Goal: Task Accomplishment & Management: Manage account settings

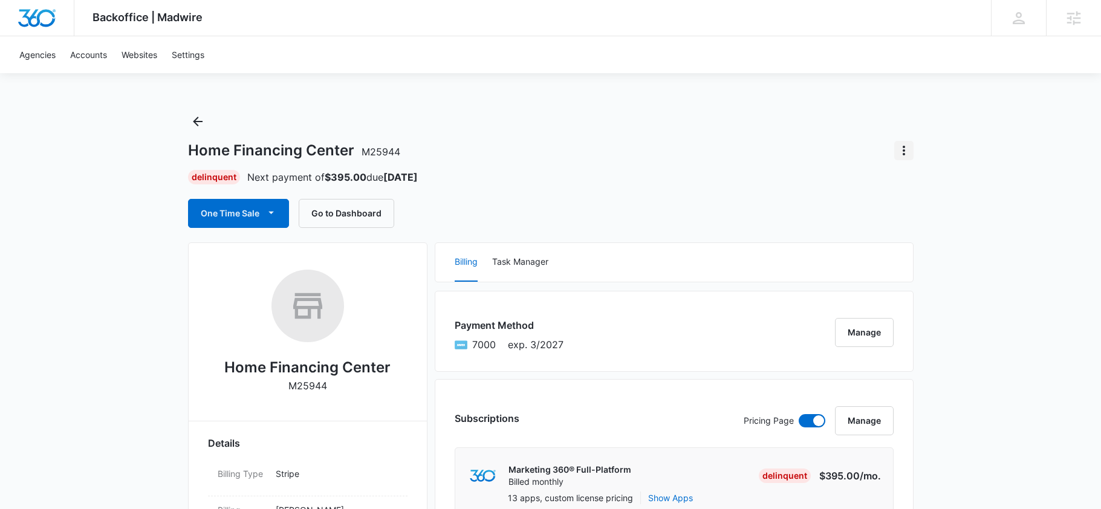
click at [905, 153] on icon "Actions" at bounding box center [904, 150] width 15 height 15
click at [919, 226] on button "Close Account" at bounding box center [946, 221] width 103 height 18
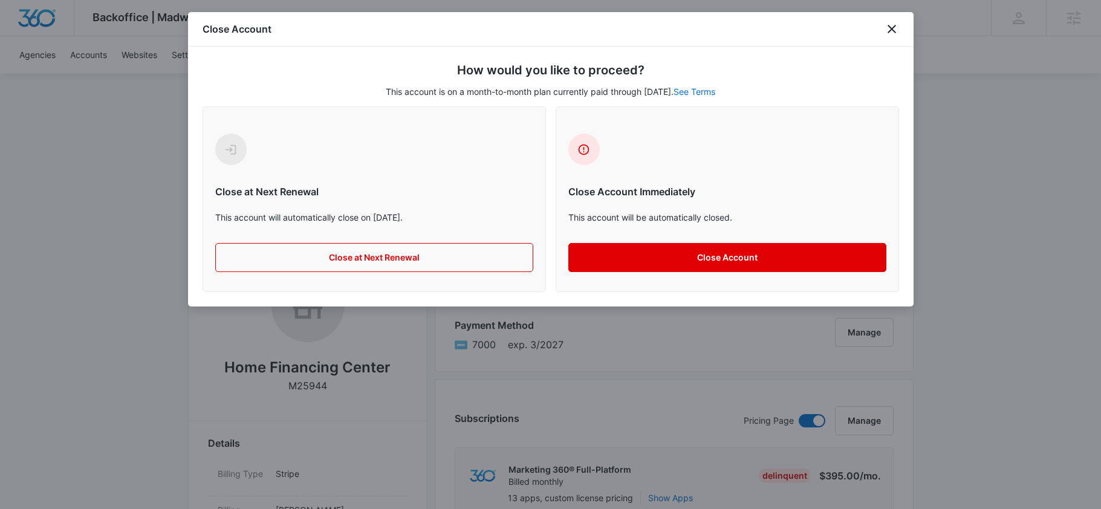
click at [636, 252] on button "Close Account" at bounding box center [728, 257] width 318 height 29
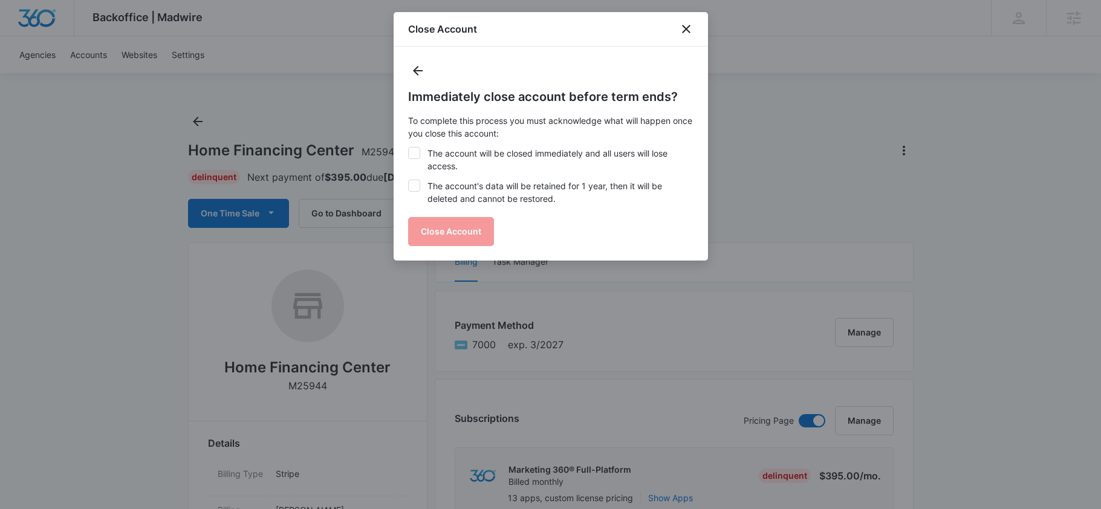
click at [469, 184] on label "The account's data will be retained for 1 year, then it will be deleted and can…" at bounding box center [550, 192] width 285 height 25
click at [409, 180] on input "The account's data will be retained for 1 year, then it will be deleted and can…" at bounding box center [408, 180] width 1 height 1
checkbox input "true"
click at [469, 163] on label "The account will be closed immediately and all users will lose access." at bounding box center [550, 159] width 285 height 25
click at [409, 148] on input "The account will be closed immediately and all users will lose access." at bounding box center [408, 147] width 1 height 1
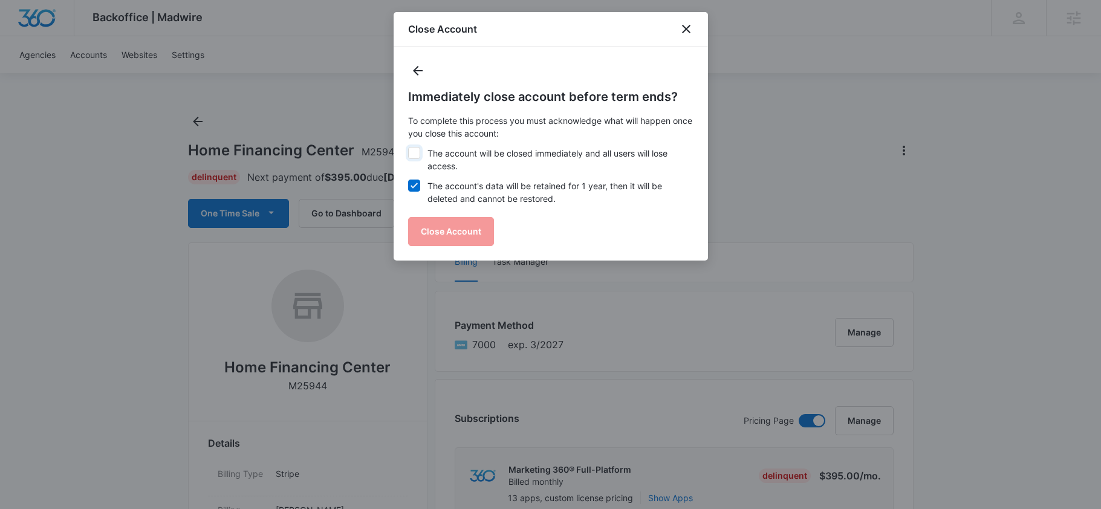
checkbox input "true"
click at [482, 232] on button "Close Account" at bounding box center [451, 231] width 86 height 29
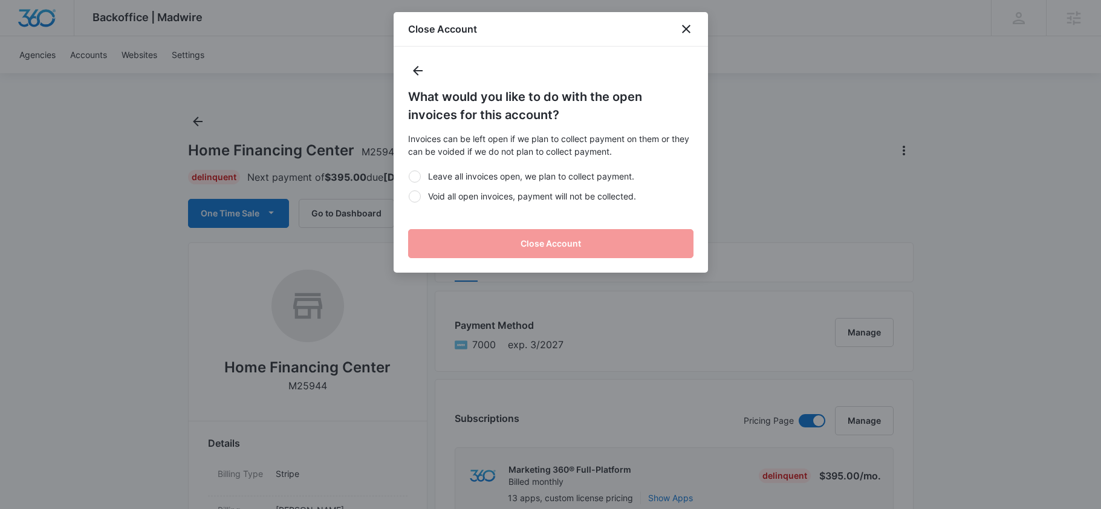
click at [482, 203] on div "Leave all invoices open, we plan to collect payment. Void all open invoices, pa…" at bounding box center [550, 186] width 285 height 47
click at [472, 196] on label "Void all open invoices, payment will not be collected." at bounding box center [550, 196] width 285 height 13
click at [409, 196] on input "Void all open invoices, payment will not be collected." at bounding box center [408, 196] width 1 height 1
radio input "true"
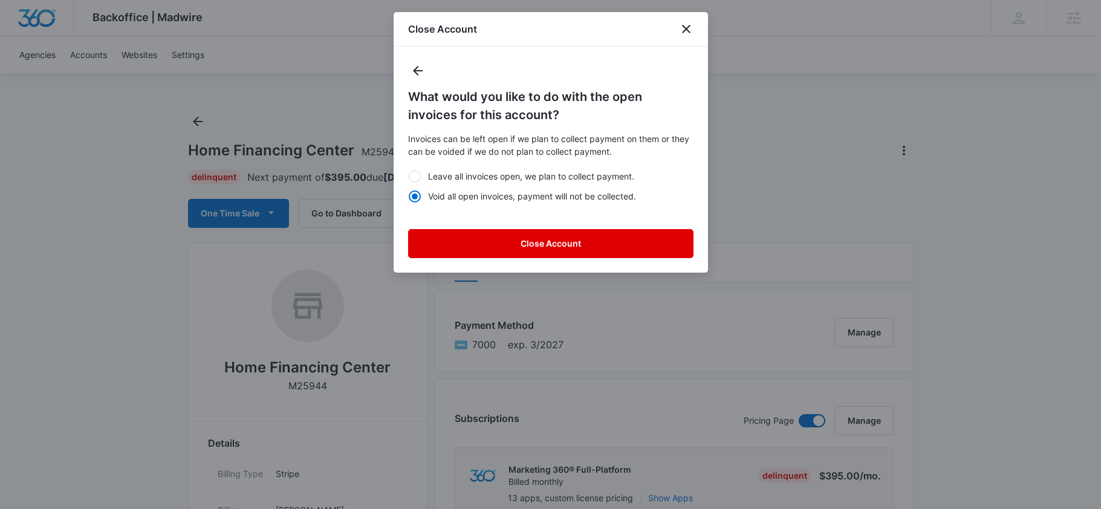
click at [507, 251] on button "Close Account" at bounding box center [550, 243] width 285 height 29
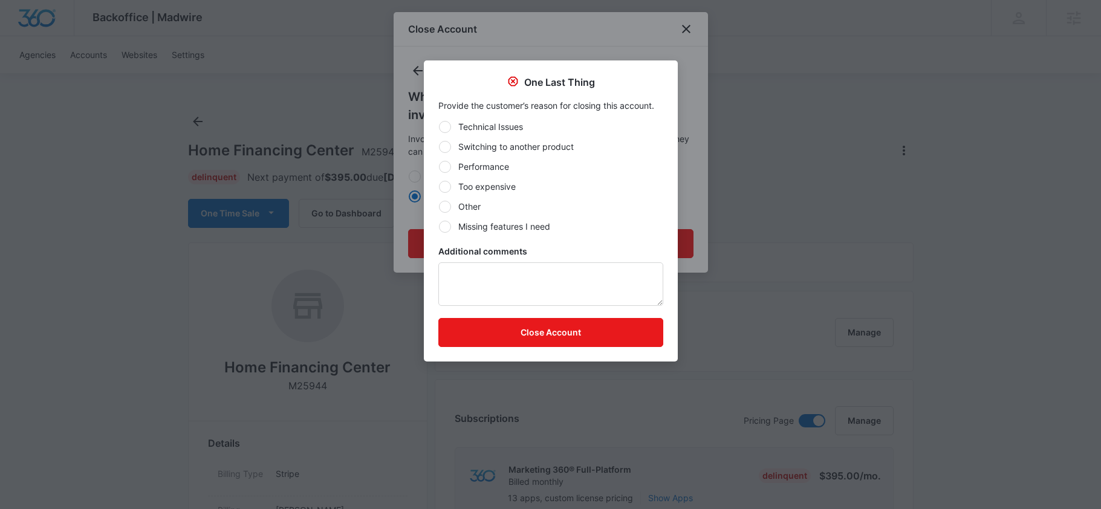
click at [489, 149] on label "Switching to another product" at bounding box center [551, 146] width 225 height 13
click at [439, 147] on input "Switching to another product" at bounding box center [439, 146] width 1 height 1
radio input "true"
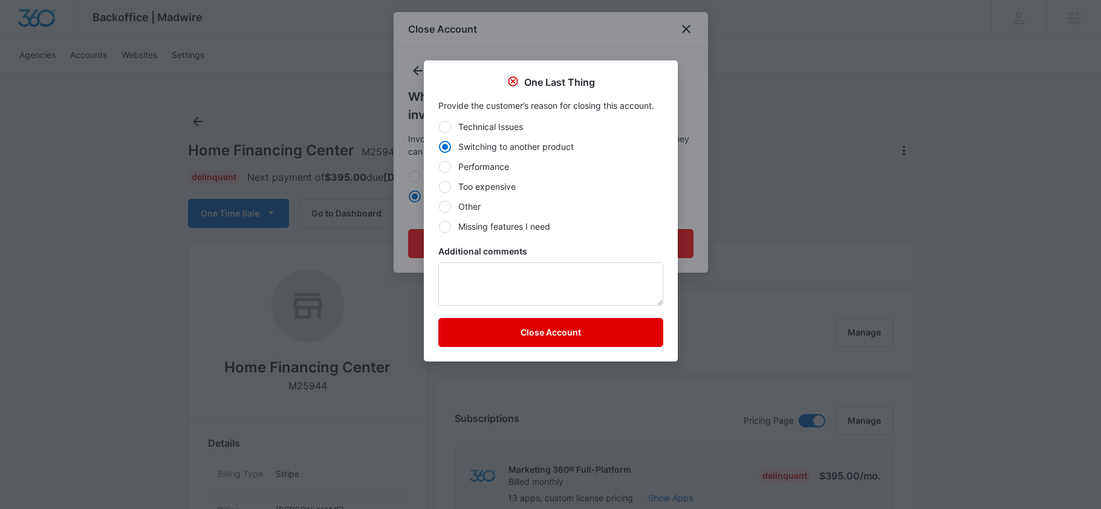
click at [519, 336] on button "Close Account" at bounding box center [551, 332] width 225 height 29
